Goal: Task Accomplishment & Management: Manage account settings

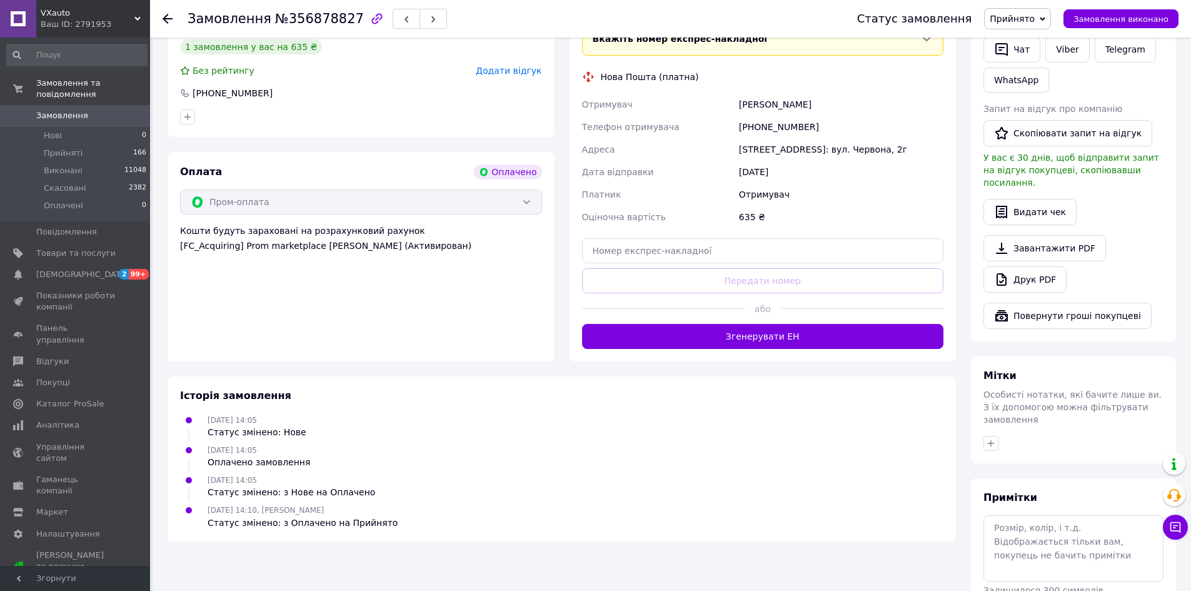
scroll to position [625, 0]
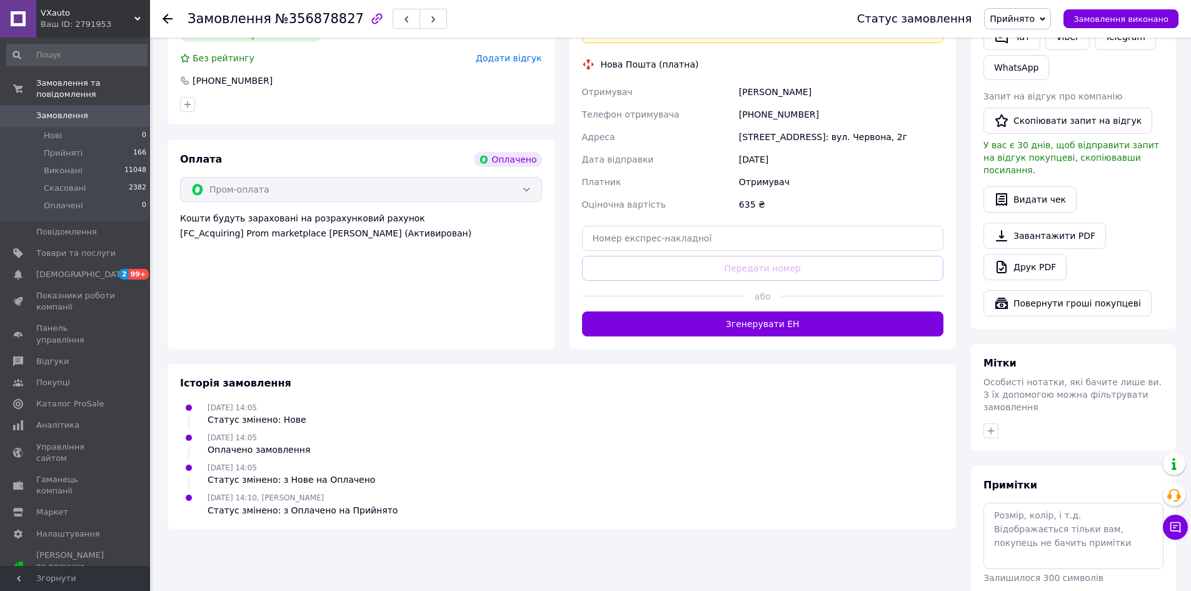
drag, startPoint x: 275, startPoint y: 395, endPoint x: 244, endPoint y: 396, distance: 30.6
click at [244, 401] on div "12.08.2025 14:05 Статус змінено: Нове" at bounding box center [257, 413] width 109 height 25
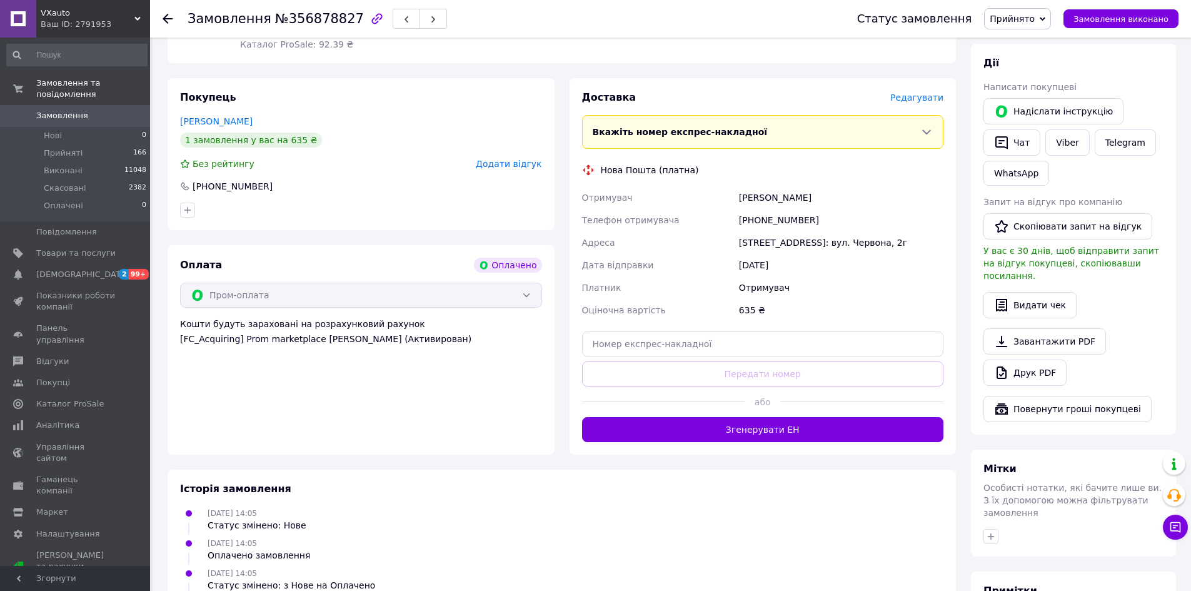
scroll to position [438, 0]
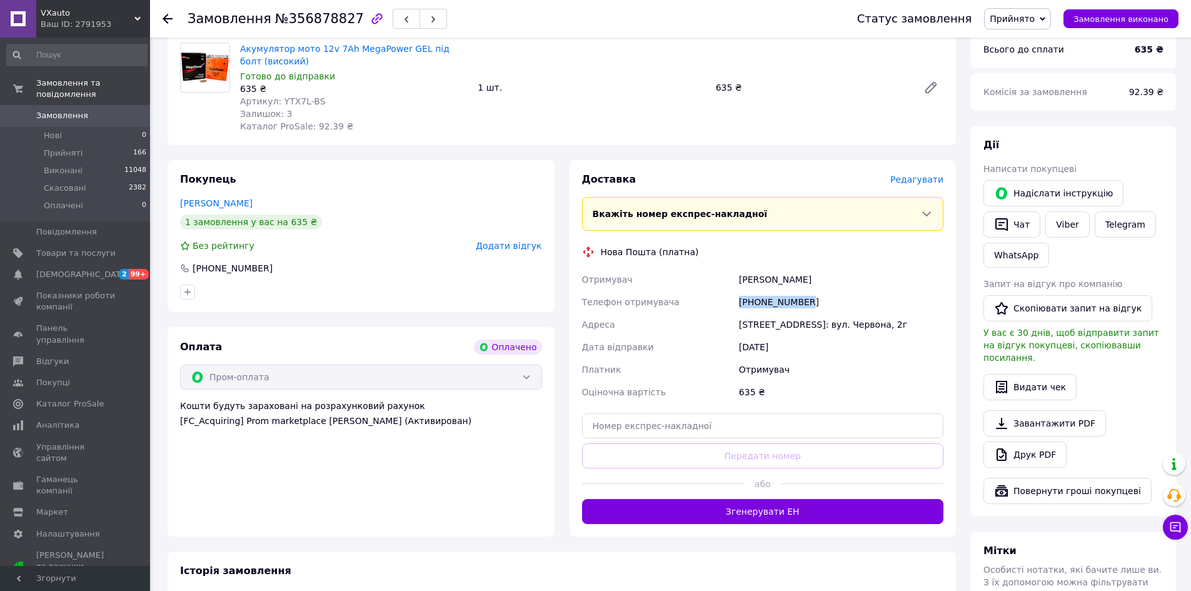
drag, startPoint x: 805, startPoint y: 289, endPoint x: 736, endPoint y: 295, distance: 69.0
click at [736, 295] on div "+380950370815" at bounding box center [840, 302] width 209 height 23
copy div "+380950370815"
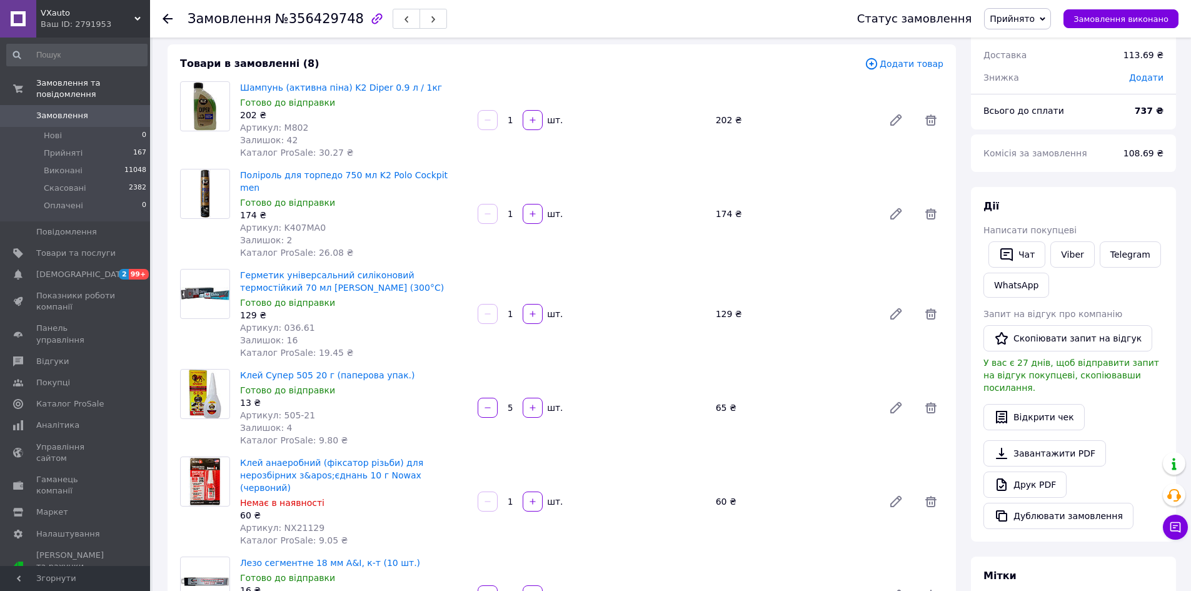
scroll to position [63, 0]
click at [366, 271] on link "Герметик універсальний силіконовий термостійкий 70 мл [PERSON_NAME] (300°C)" at bounding box center [342, 282] width 204 height 23
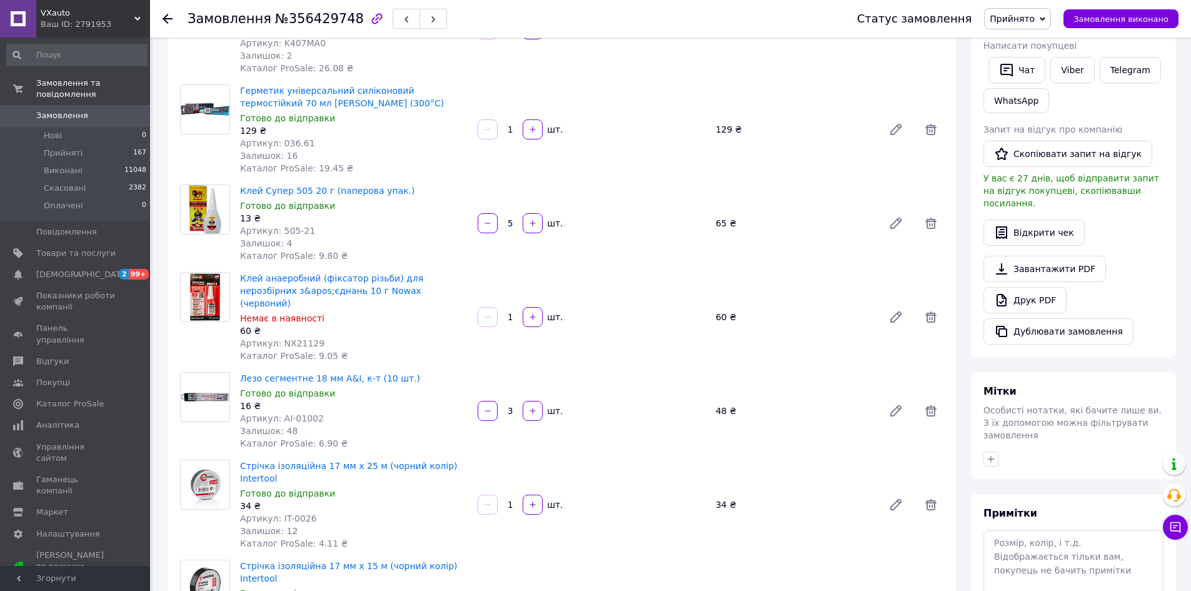
scroll to position [188, 0]
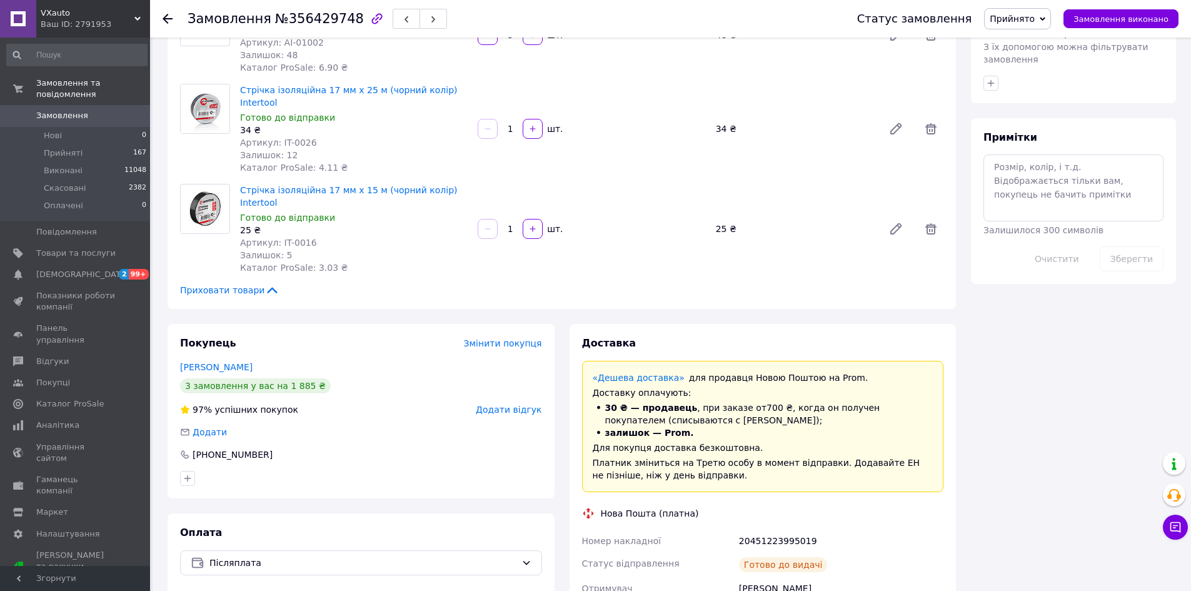
scroll to position [619, 0]
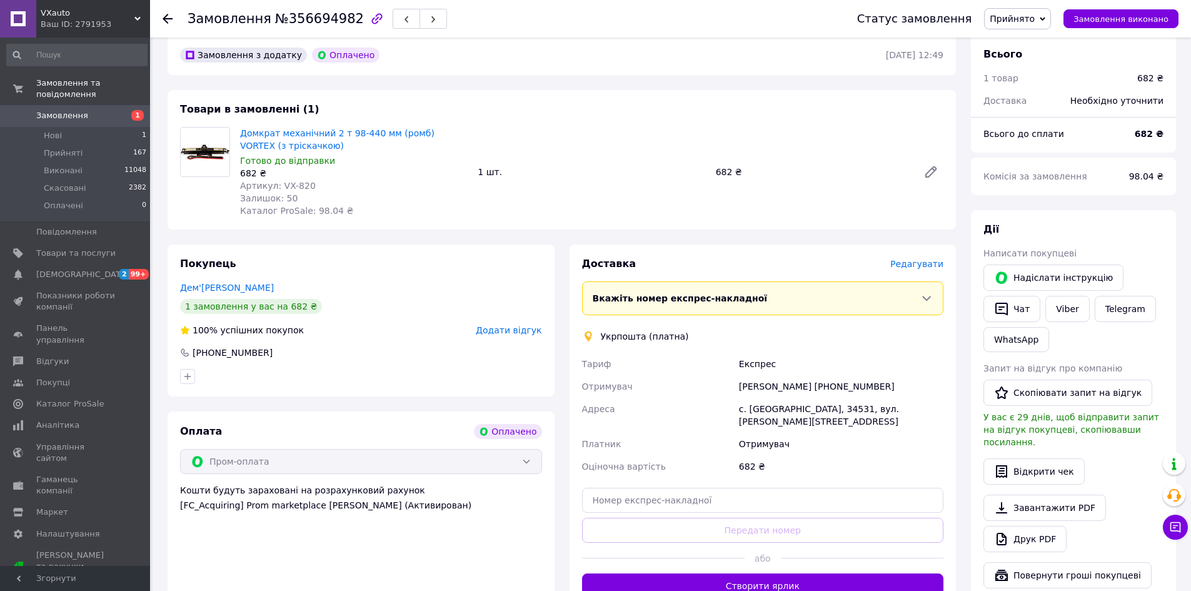
scroll to position [375, 0]
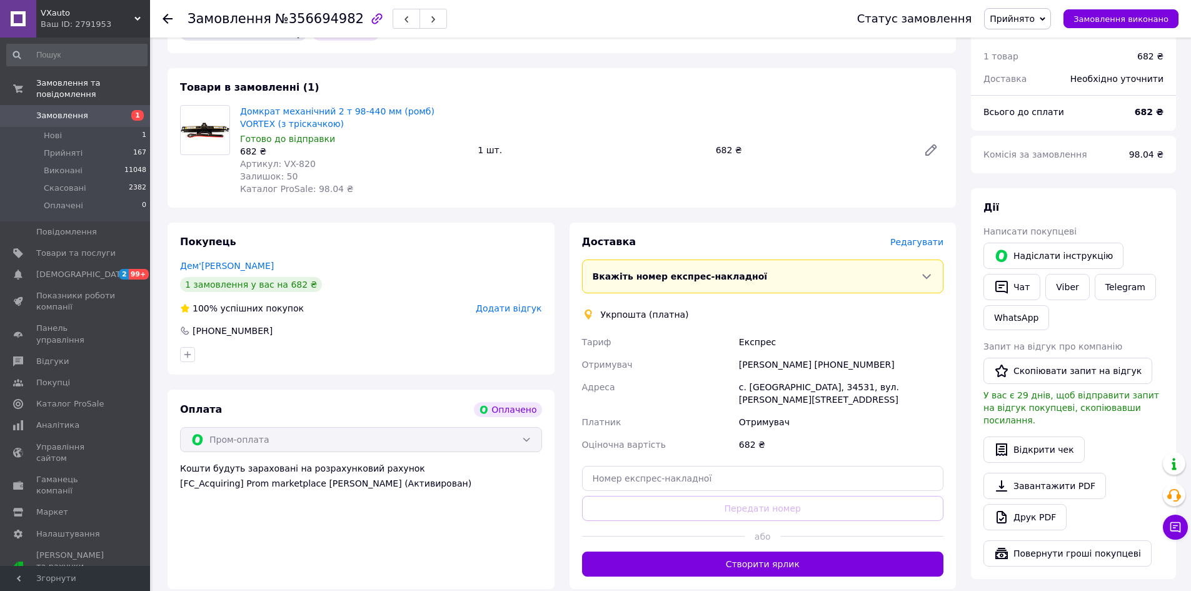
drag, startPoint x: 891, startPoint y: 354, endPoint x: 829, endPoint y: 358, distance: 62.7
click at [829, 358] on div "Владислав Дем'янчук +380960737702" at bounding box center [840, 364] width 209 height 23
copy div "+380960737702"
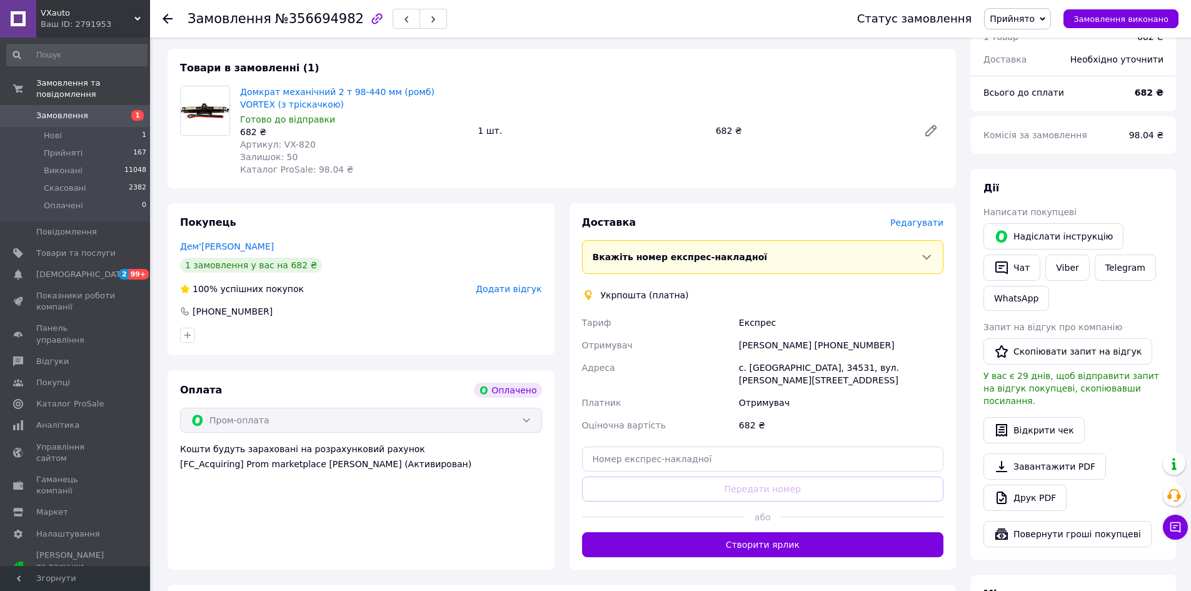
scroll to position [393, 0]
copy div "+380960737702"
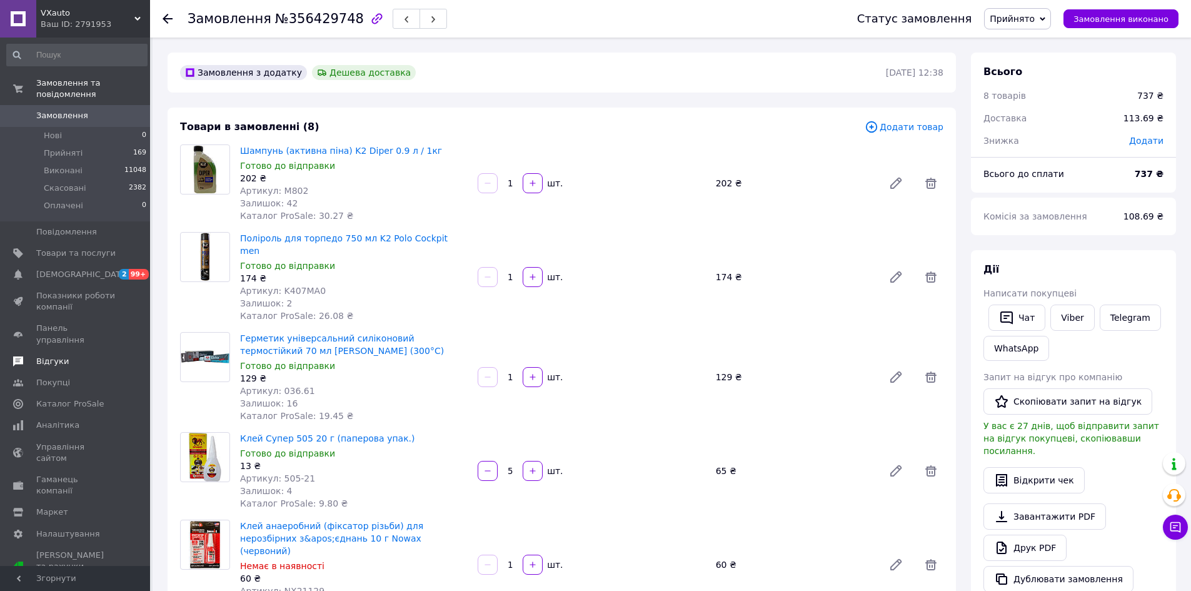
click at [56, 356] on span "Відгуки" at bounding box center [52, 361] width 33 height 11
